Goal: Information Seeking & Learning: Learn about a topic

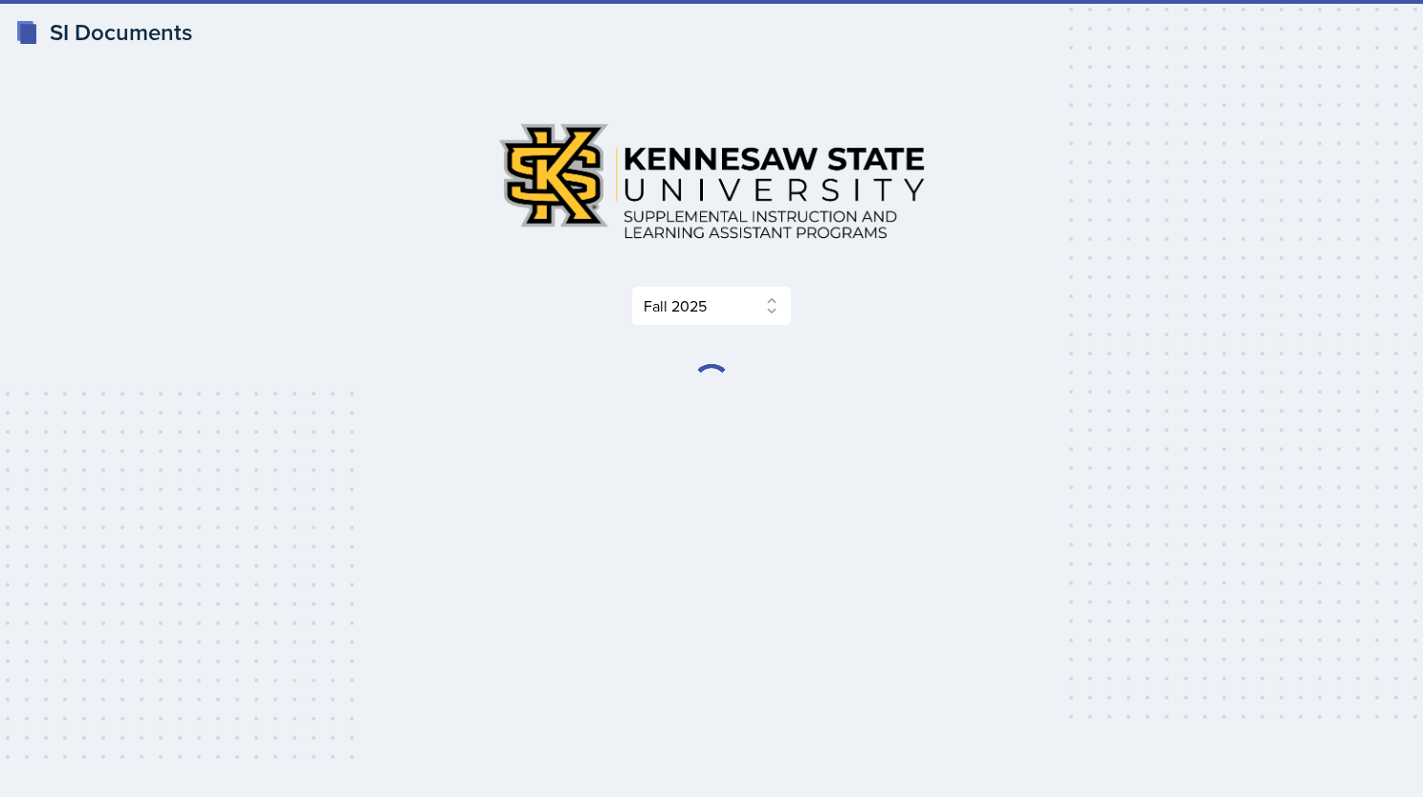
select select "2bed604d-1099-4043-b1bc-2365e8740244"
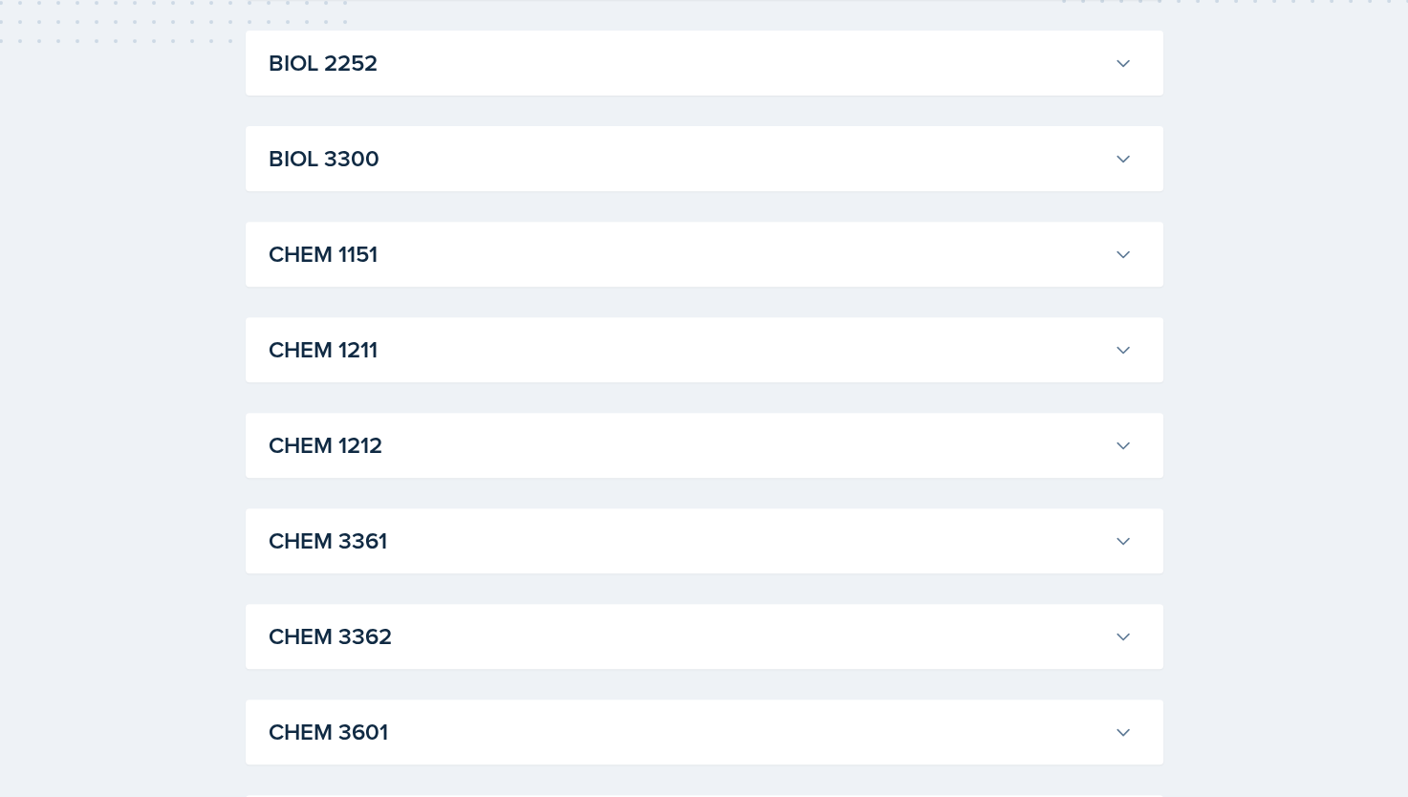
scroll to position [715, 0]
drag, startPoint x: 458, startPoint y: 446, endPoint x: 590, endPoint y: 388, distance: 143.9
click at [563, 338] on h3 "CHEM 1211" at bounding box center [688, 351] width 838 height 34
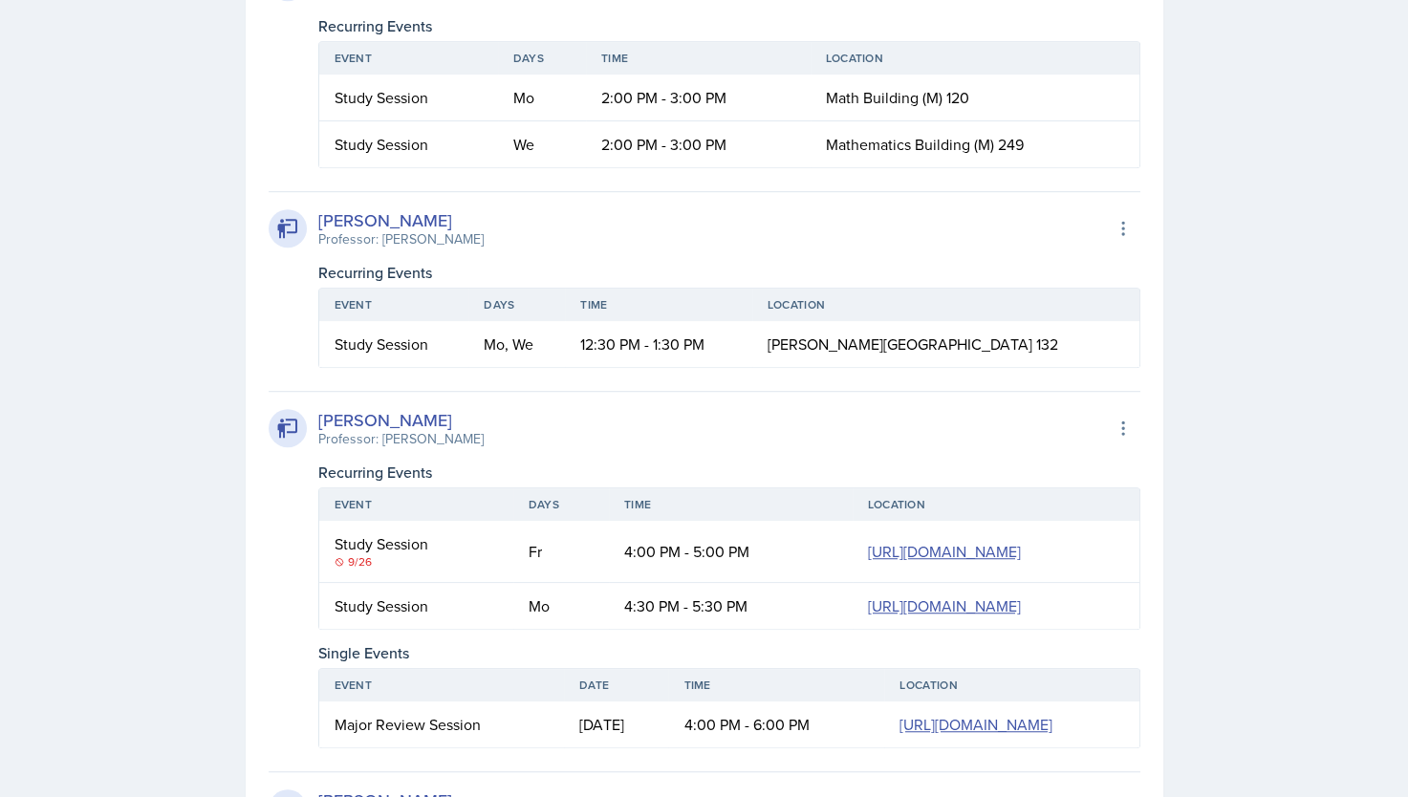
scroll to position [1134, 0]
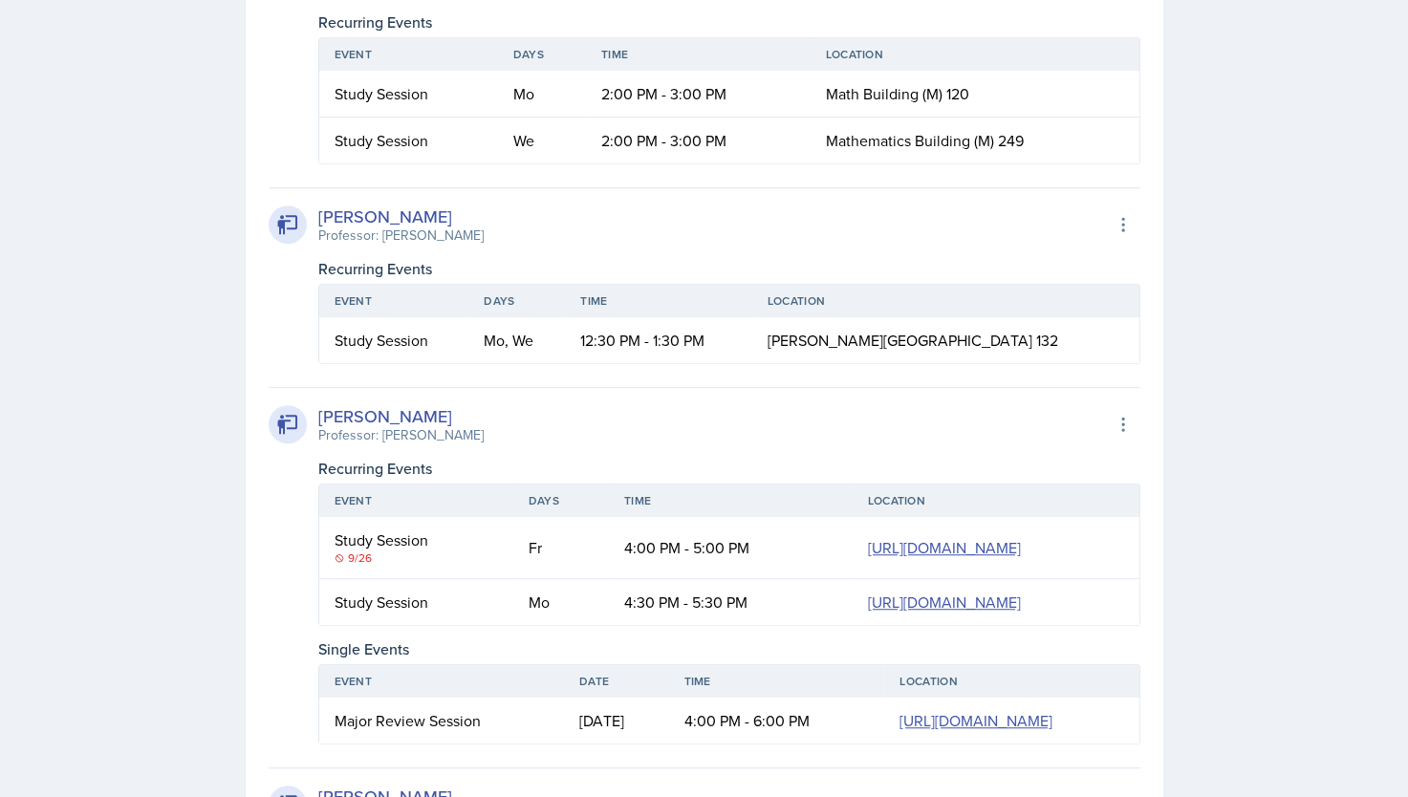
drag, startPoint x: 338, startPoint y: 603, endPoint x: 390, endPoint y: 596, distance: 53.1
click at [390, 579] on td "Study Session 9/26" at bounding box center [416, 548] width 194 height 62
click at [341, 552] on div "Study Session" at bounding box center [417, 540] width 164 height 23
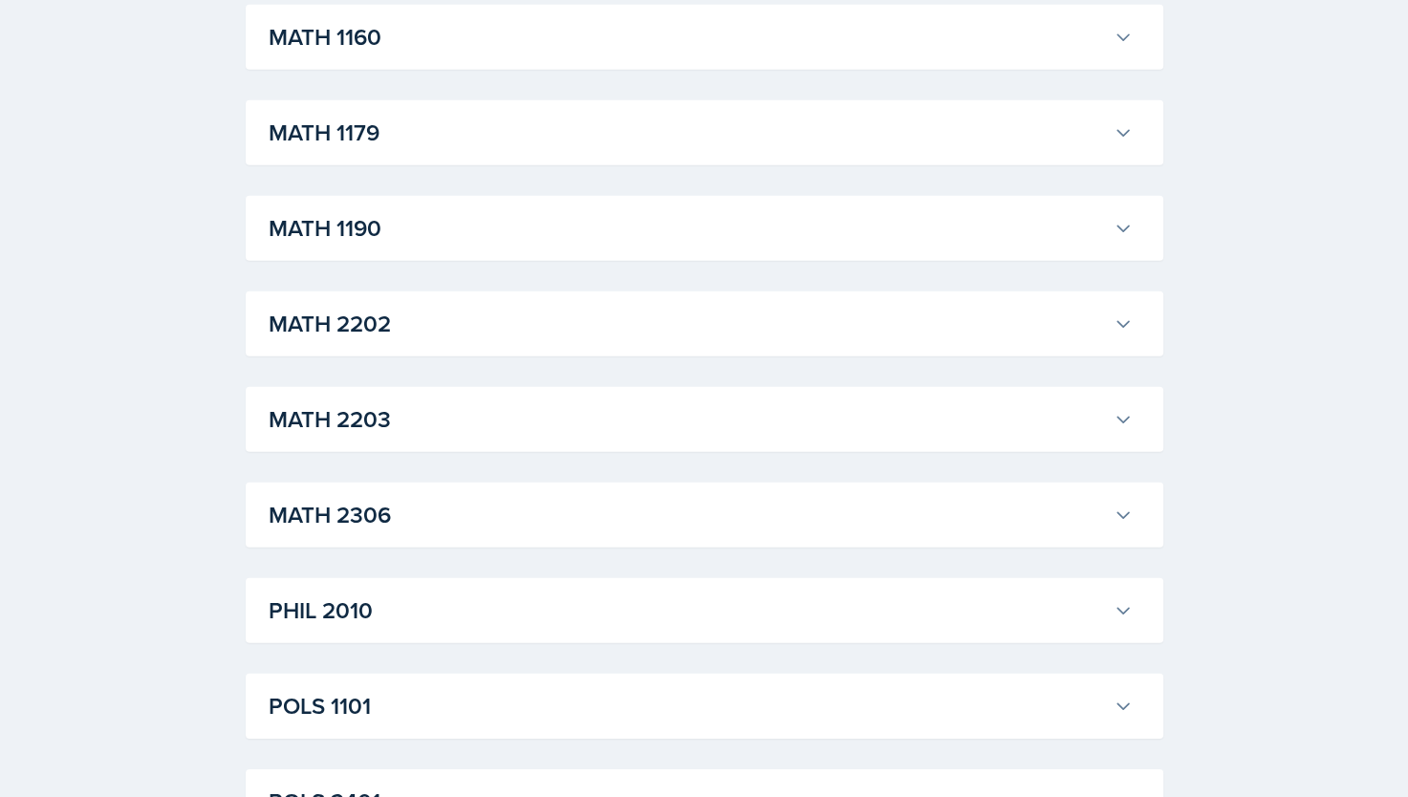
scroll to position [5478, 0]
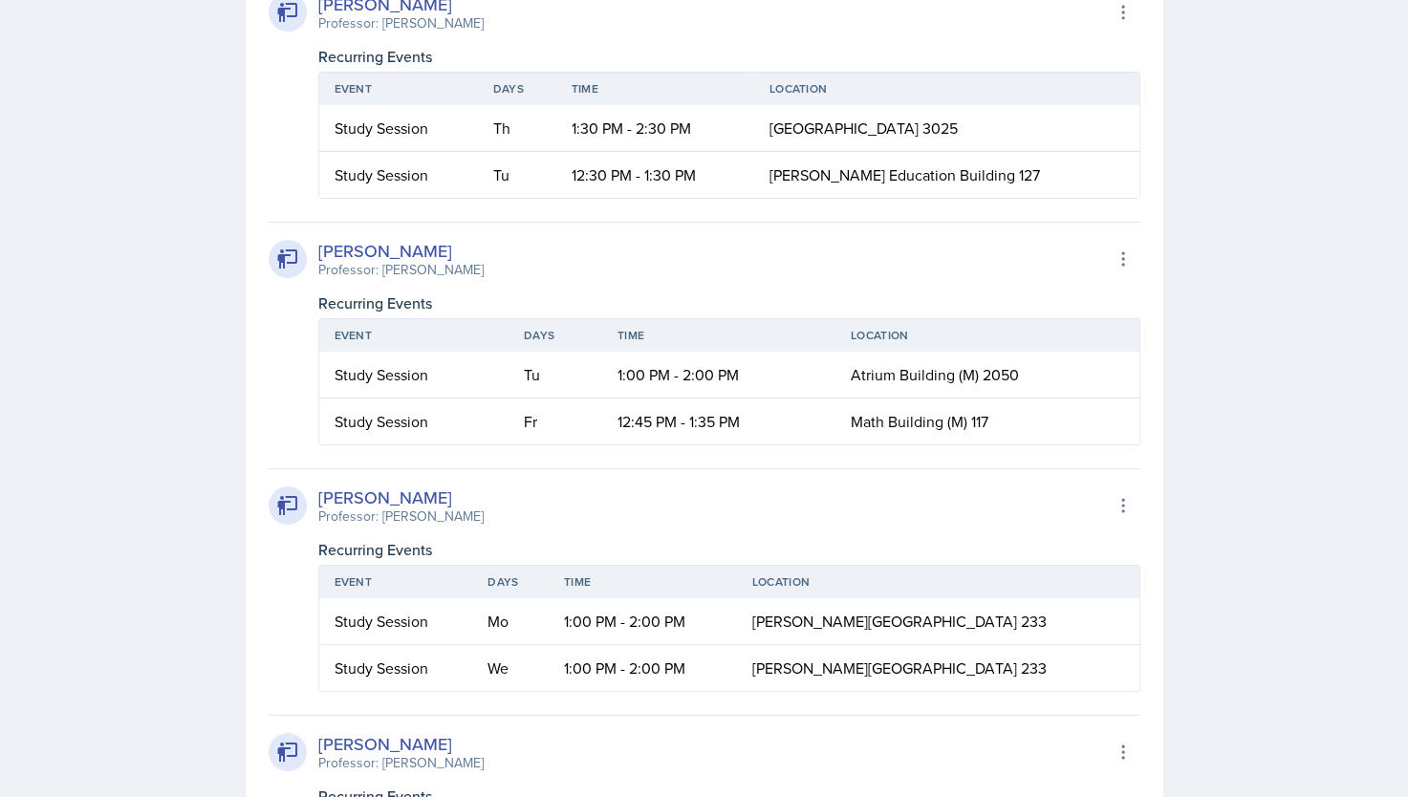
scroll to position [7102, 0]
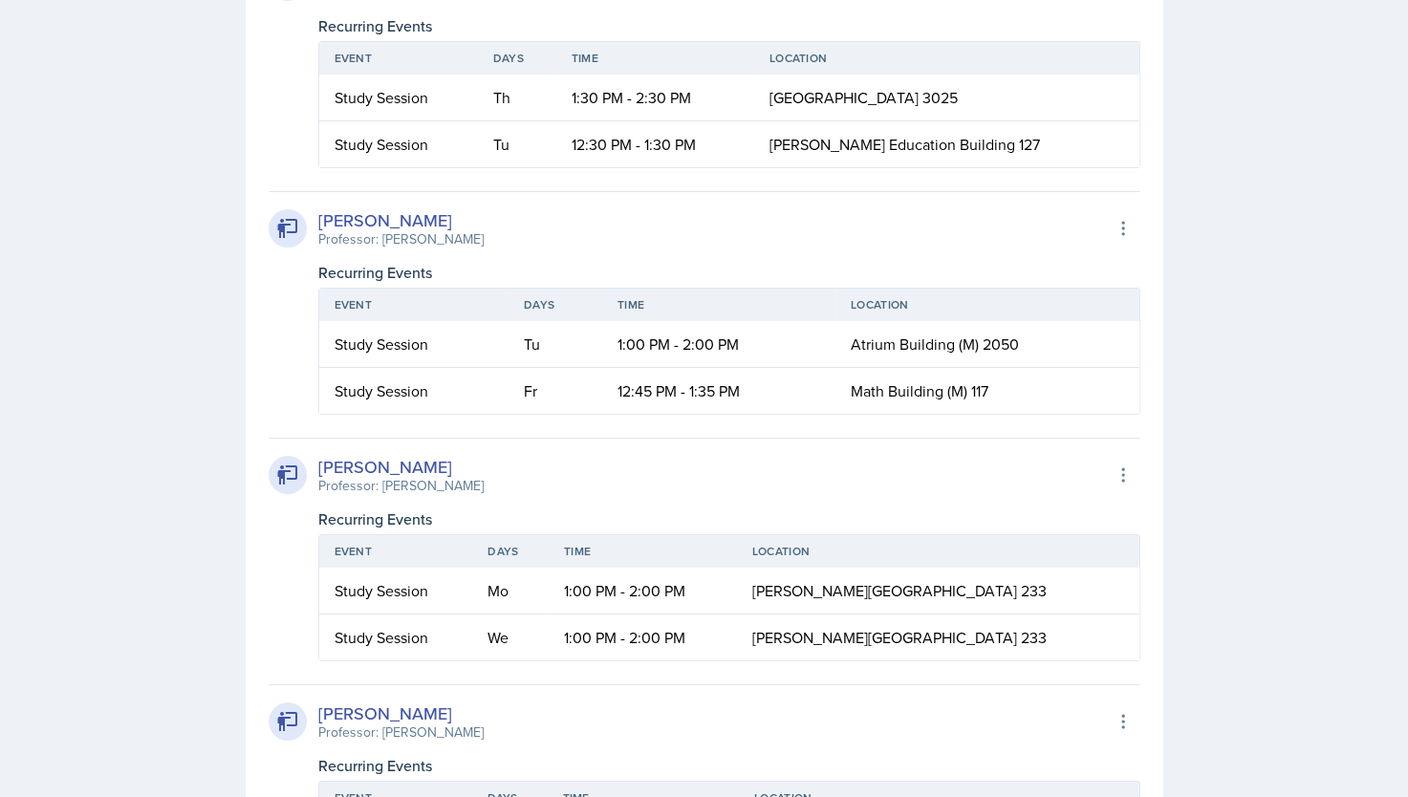
drag, startPoint x: 515, startPoint y: 256, endPoint x: 736, endPoint y: 270, distance: 221.3
drag, startPoint x: 736, startPoint y: 270, endPoint x: 828, endPoint y: 256, distance: 92.8
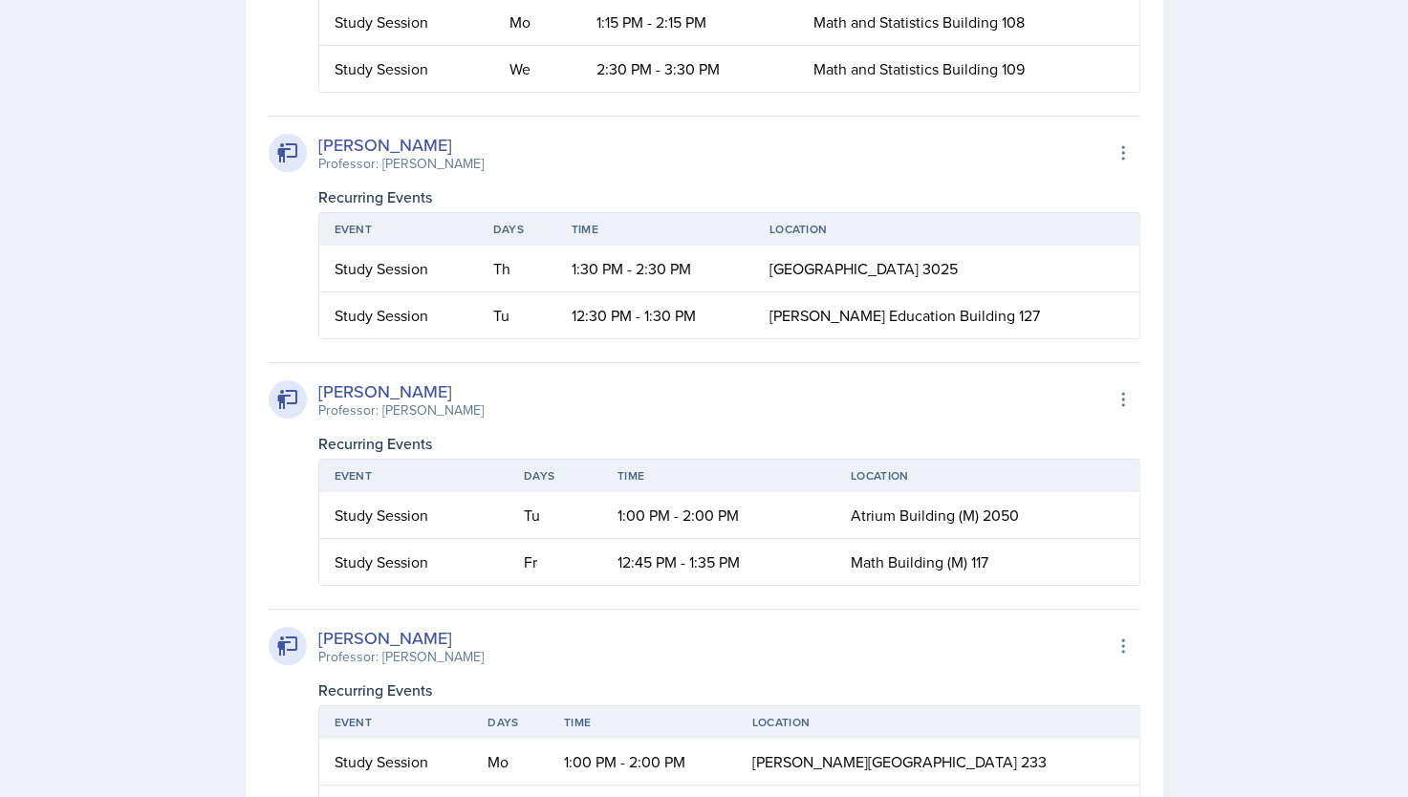
scroll to position [6917, 0]
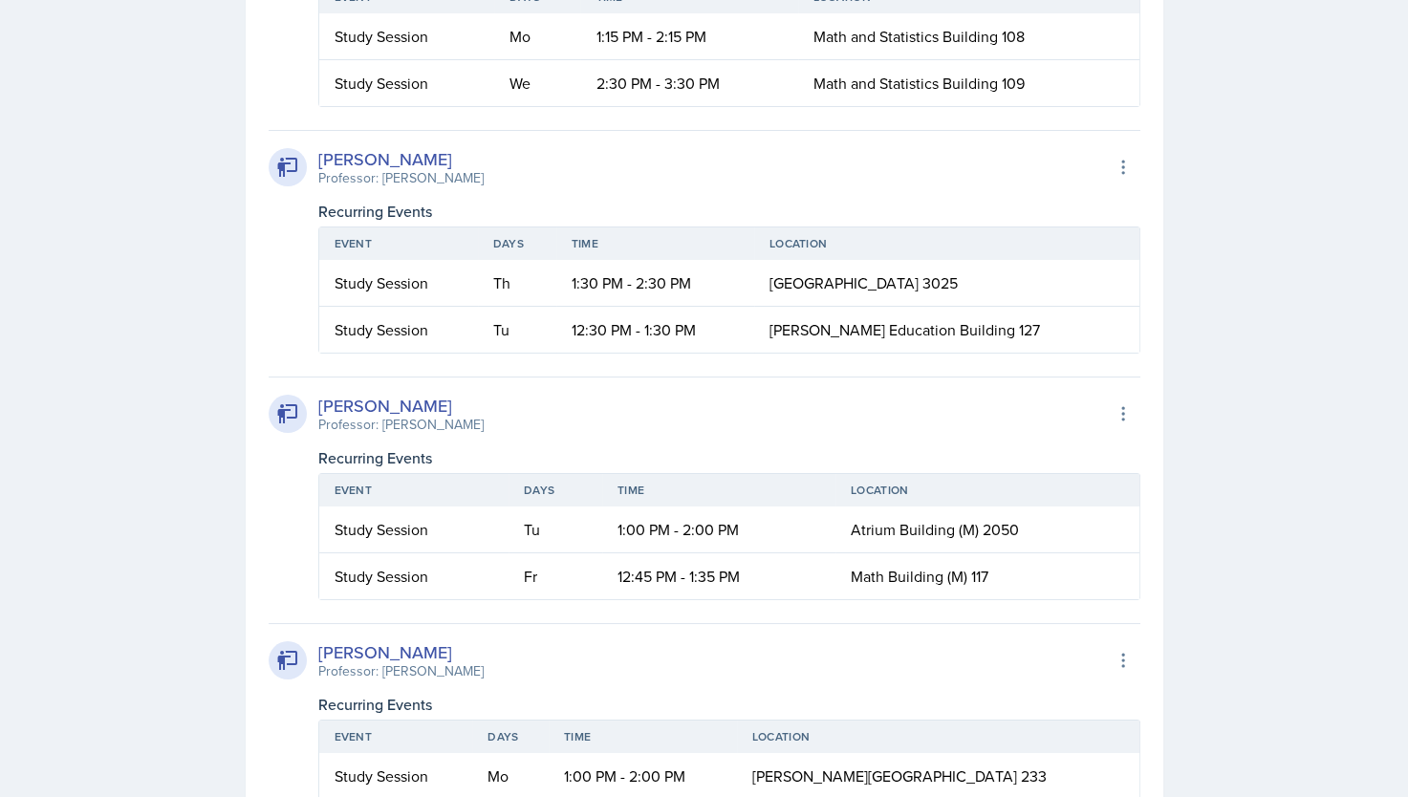
drag, startPoint x: 450, startPoint y: 327, endPoint x: 380, endPoint y: 323, distance: 70.9
